Goal: Task Accomplishment & Management: Manage account settings

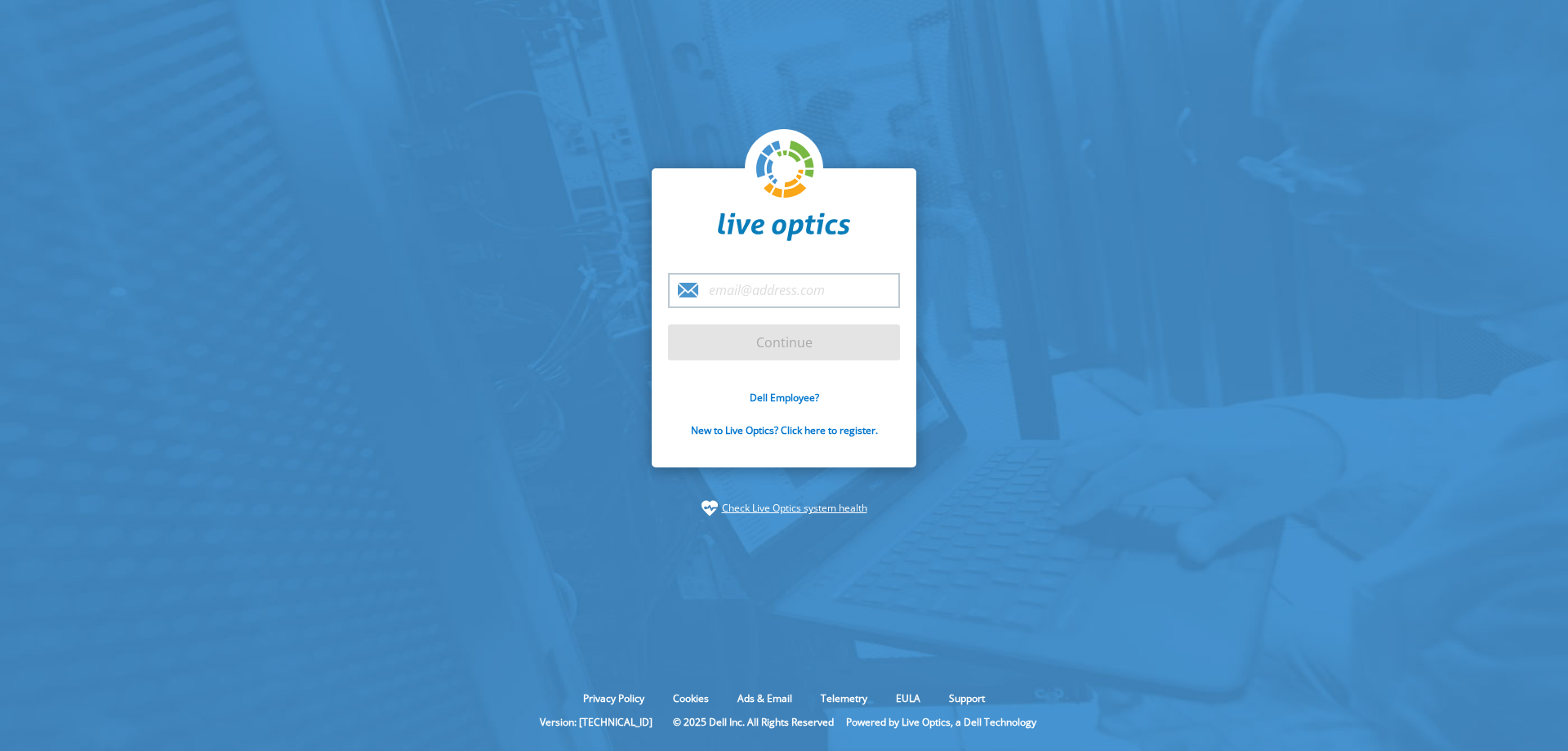
type input "[EMAIL_ADDRESS][PERSON_NAME][DOMAIN_NAME]"
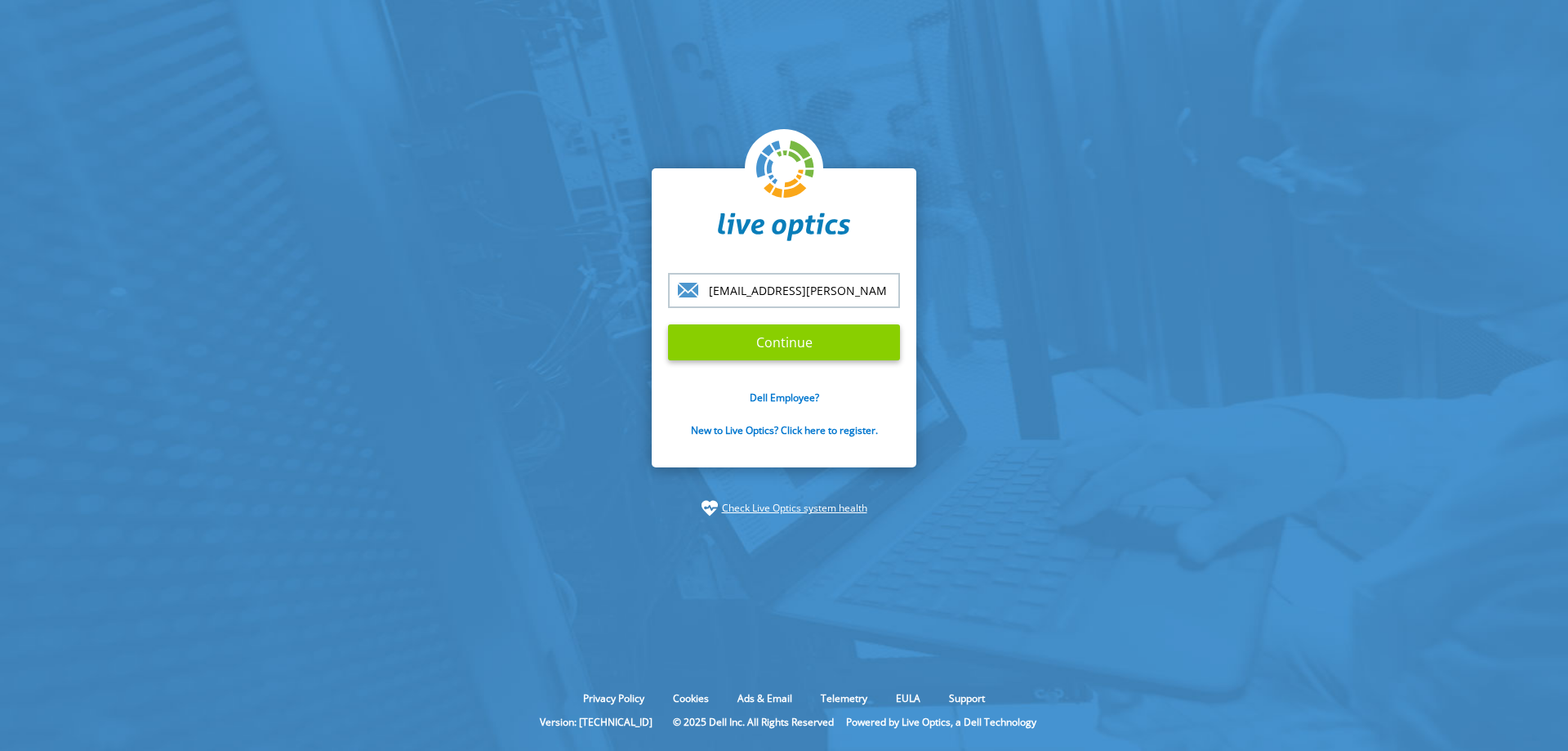
click at [773, 348] on input "Continue" at bounding box center [784, 342] width 232 height 36
click at [772, 340] on input "Continue" at bounding box center [784, 342] width 232 height 36
click at [771, 342] on input "Continue" at bounding box center [784, 342] width 232 height 36
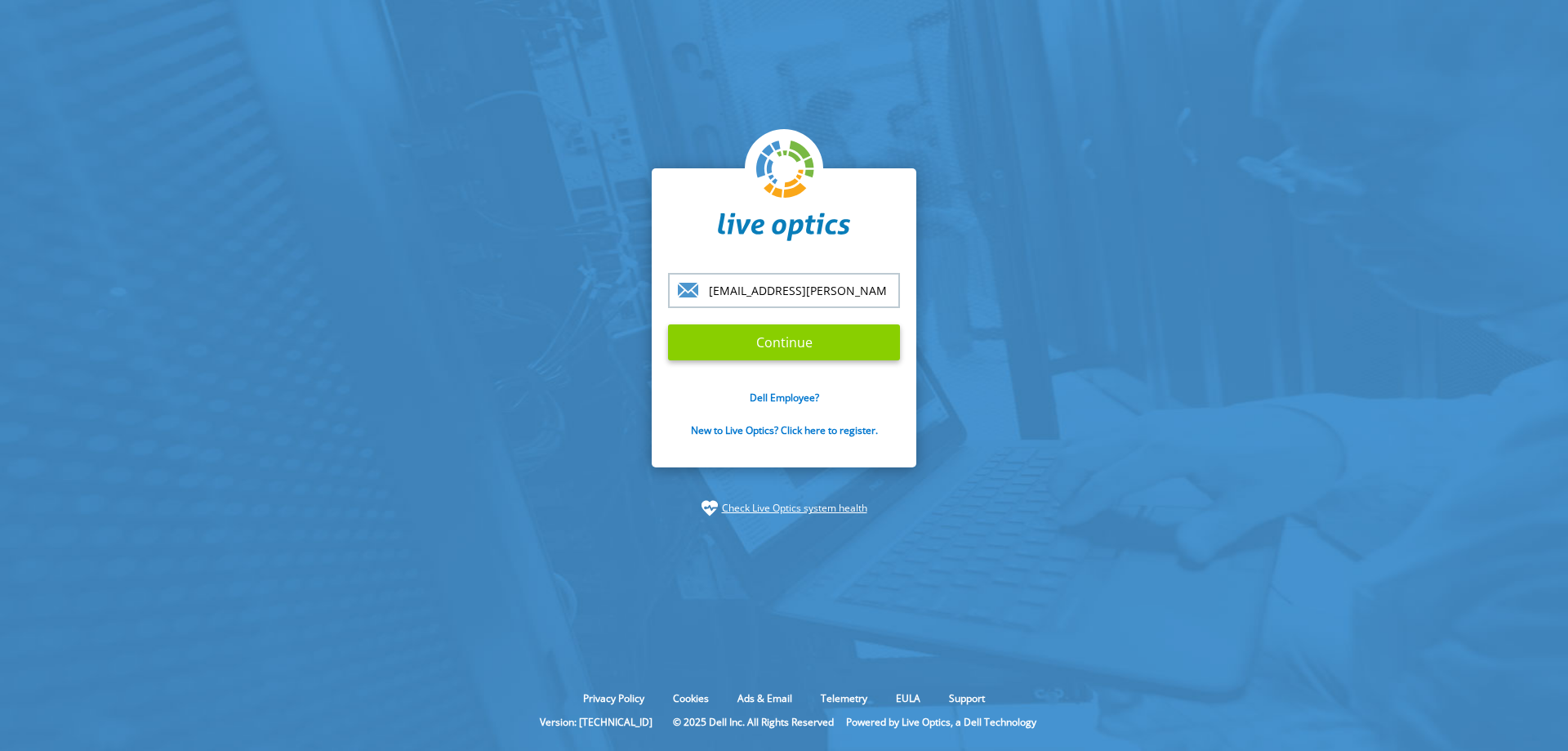
click at [771, 343] on input "Continue" at bounding box center [784, 342] width 232 height 36
click at [797, 357] on input "Continue" at bounding box center [784, 342] width 232 height 36
click at [796, 353] on input "Continue" at bounding box center [784, 342] width 232 height 36
click at [796, 351] on input "Continue" at bounding box center [784, 342] width 232 height 36
click at [797, 348] on input "Continue" at bounding box center [784, 342] width 232 height 36
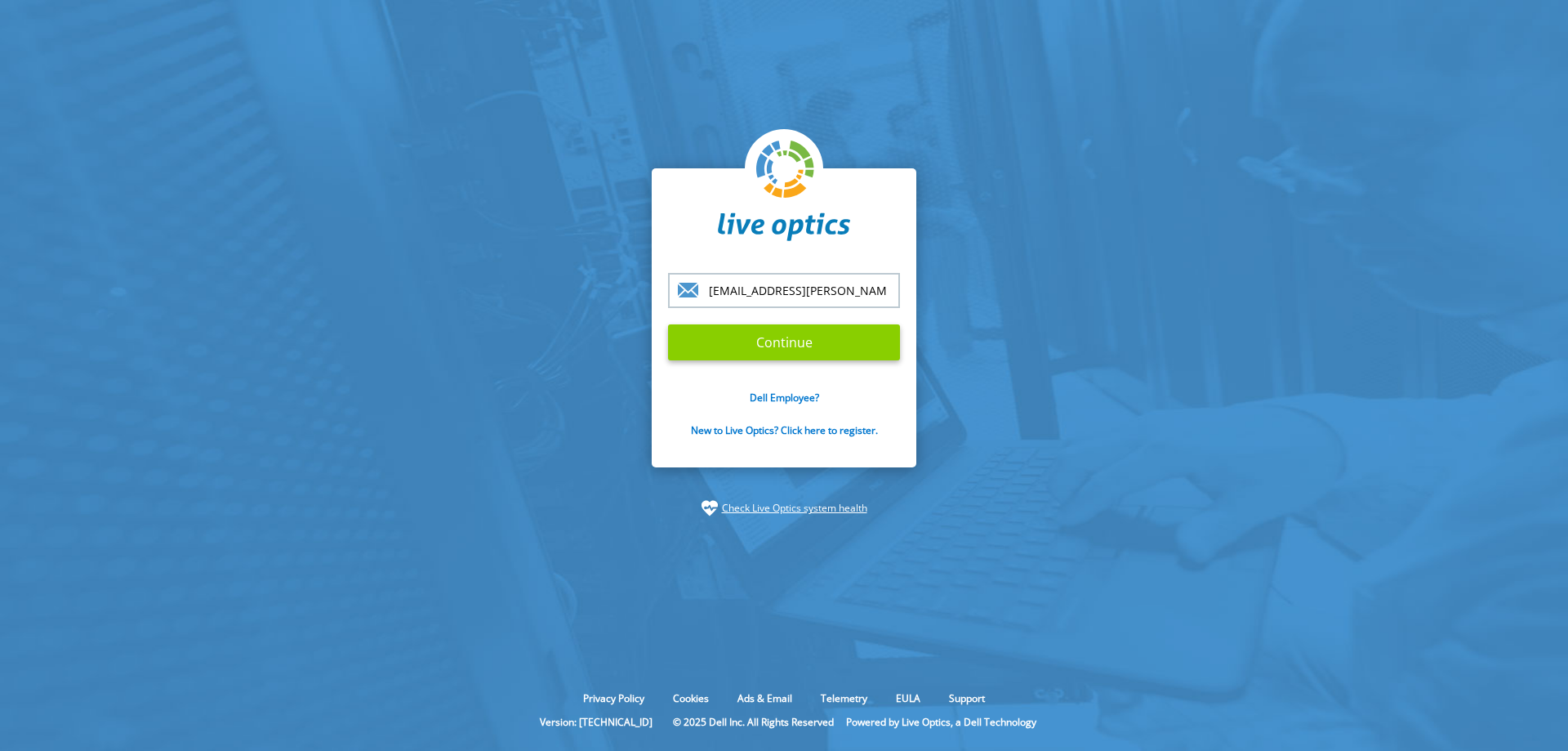
click at [797, 347] on input "Continue" at bounding box center [784, 342] width 232 height 36
